Goal: Subscribe to service/newsletter

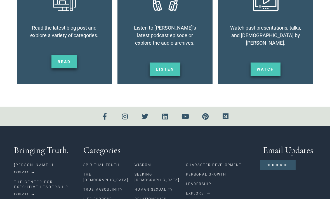
scroll to position [936, 0]
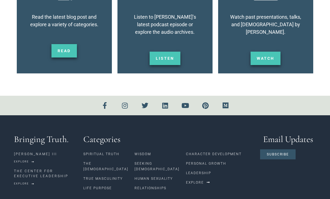
click at [203, 197] on section "Bringing Truth. [PERSON_NAME] III Explore THE CENTER FOR EXECUTIVE LEADERSHIP E…" at bounding box center [165, 163] width 330 height 97
click at [201, 198] on section "Bringing Truth. [PERSON_NAME] III Explore THE CENTER FOR EXECUTIVE LEADERSHIP E…" at bounding box center [165, 163] width 330 height 97
click at [275, 153] on span "Subscribe" at bounding box center [278, 154] width 22 height 3
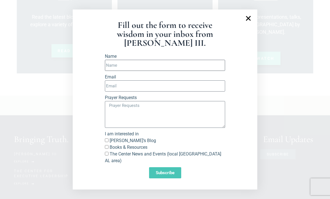
click at [192, 71] on input "Name" at bounding box center [165, 65] width 120 height 11
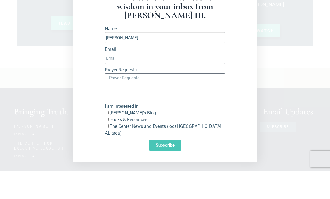
type input "[PERSON_NAME]"
click at [191, 81] on input "Email" at bounding box center [165, 86] width 120 height 11
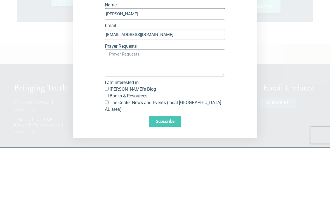
type input "[EMAIL_ADDRESS][DOMAIN_NAME]"
click at [208, 101] on textarea "Prayer Requests" at bounding box center [165, 114] width 120 height 27
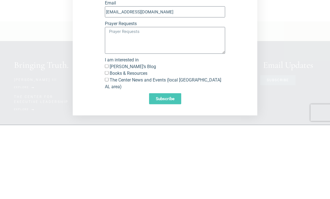
click at [102, 71] on div "Fill out the form to receive wisdom in your inbox from [PERSON_NAME] III. Name …" at bounding box center [165, 100] width 126 height 164
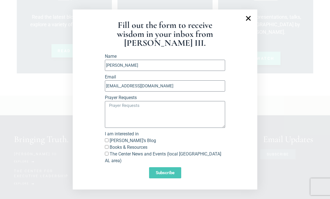
click at [108, 142] on input "[PERSON_NAME]’s Blog" at bounding box center [107, 141] width 4 height 4
checkbox input "true"
click at [108, 149] on input "Books & Resources" at bounding box center [107, 147] width 4 height 4
checkbox input "true"
click at [107, 156] on input "The Center News and Events (local [GEOGRAPHIC_DATA] AL area)" at bounding box center [107, 154] width 4 height 4
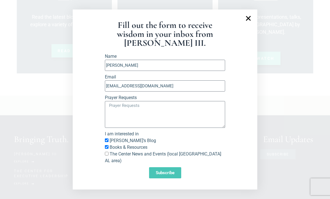
checkbox input "true"
click at [134, 121] on textarea "Prayer Requests" at bounding box center [165, 114] width 120 height 27
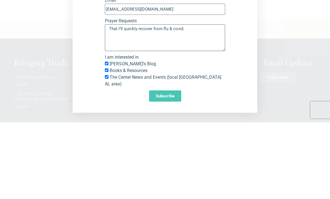
type textarea "That I’ll quickly recover from flu & covid."
click at [170, 171] on span "Subscribe" at bounding box center [165, 173] width 19 height 4
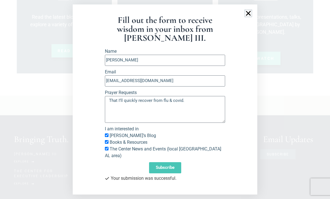
click at [249, 17] on icon "Close" at bounding box center [248, 13] width 7 height 7
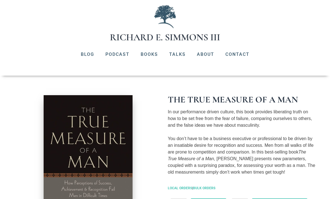
scroll to position [0, 0]
